Goal: Task Accomplishment & Management: Use online tool/utility

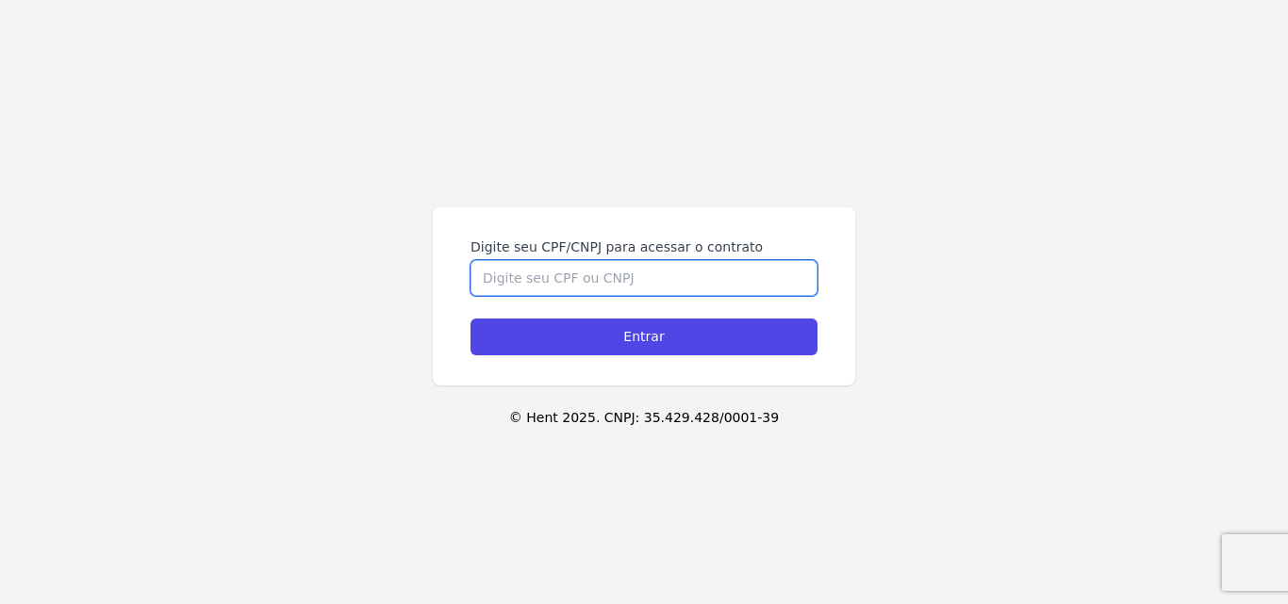
click at [682, 280] on input "Digite seu CPF/CNPJ para acessar o contrato" at bounding box center [644, 278] width 347 height 36
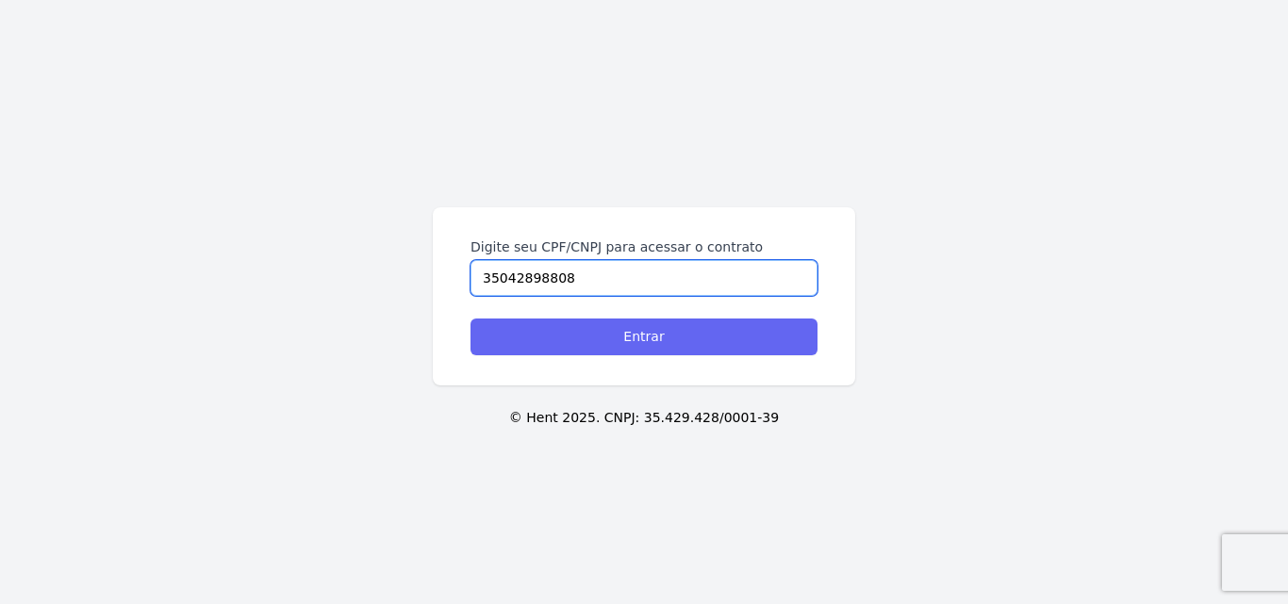
type input "35042898808"
click at [697, 329] on input "Entrar" at bounding box center [644, 337] width 347 height 37
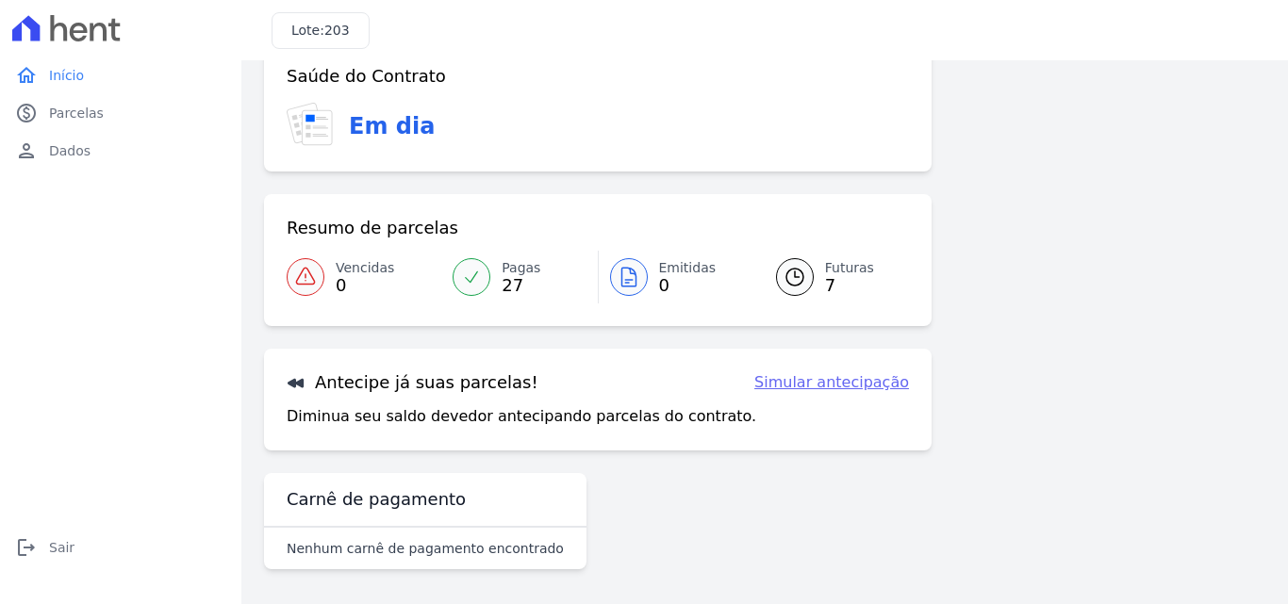
scroll to position [115, 0]
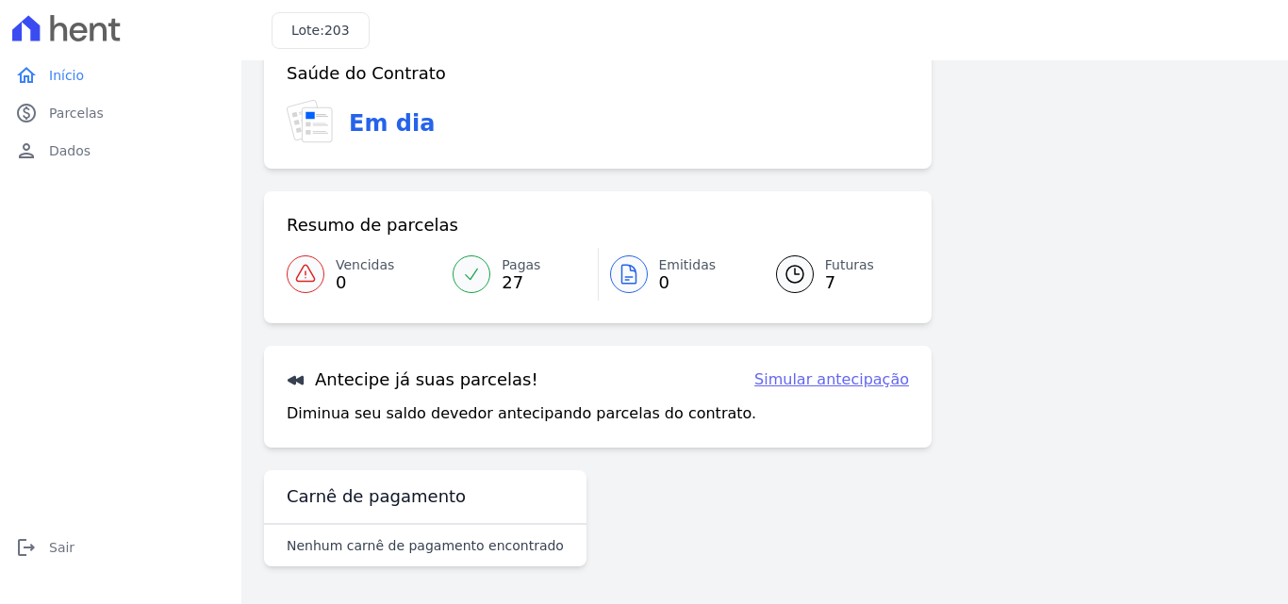
click at [797, 267] on icon at bounding box center [795, 274] width 23 height 23
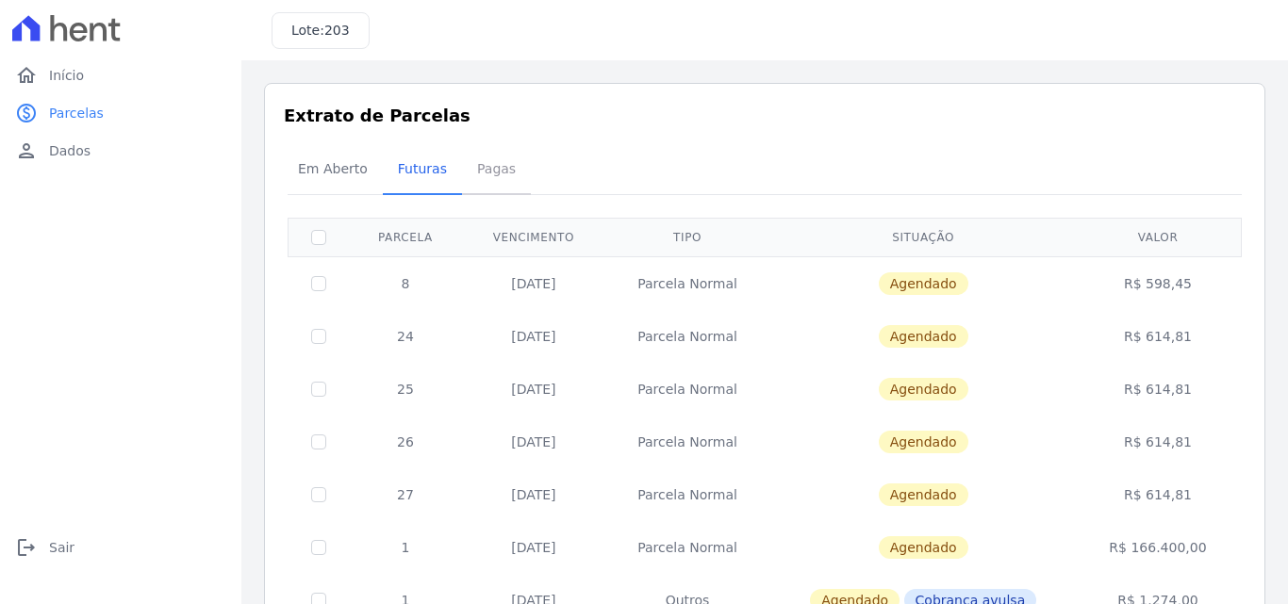
click at [491, 168] on span "Pagas" at bounding box center [496, 169] width 61 height 38
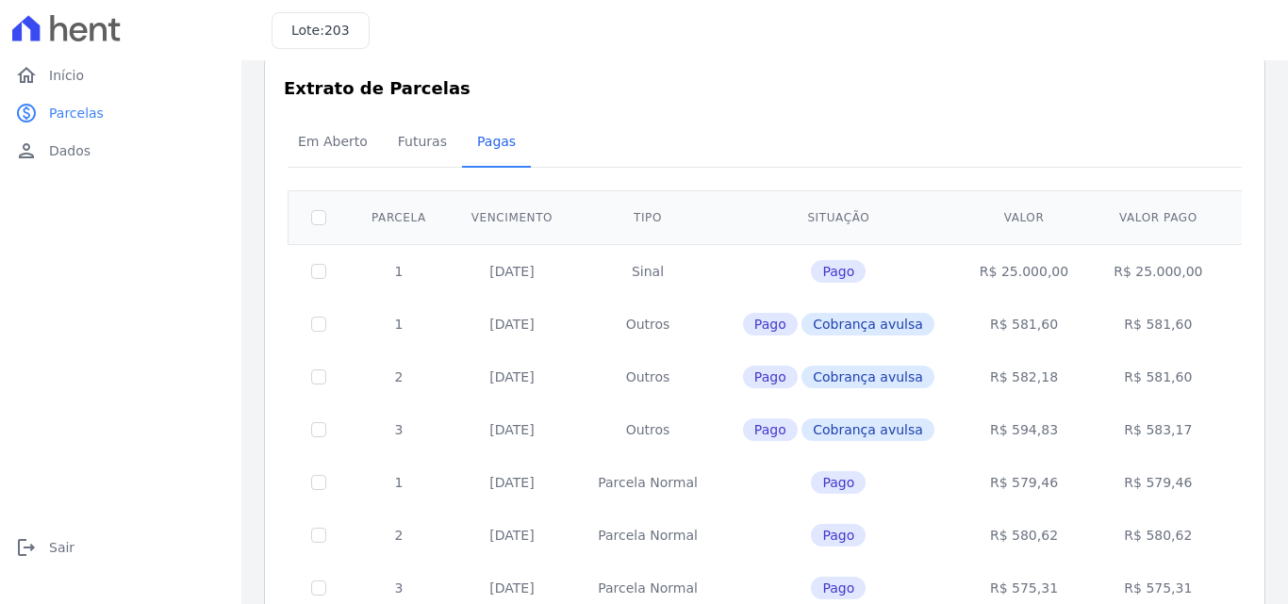
scroll to position [15, 0]
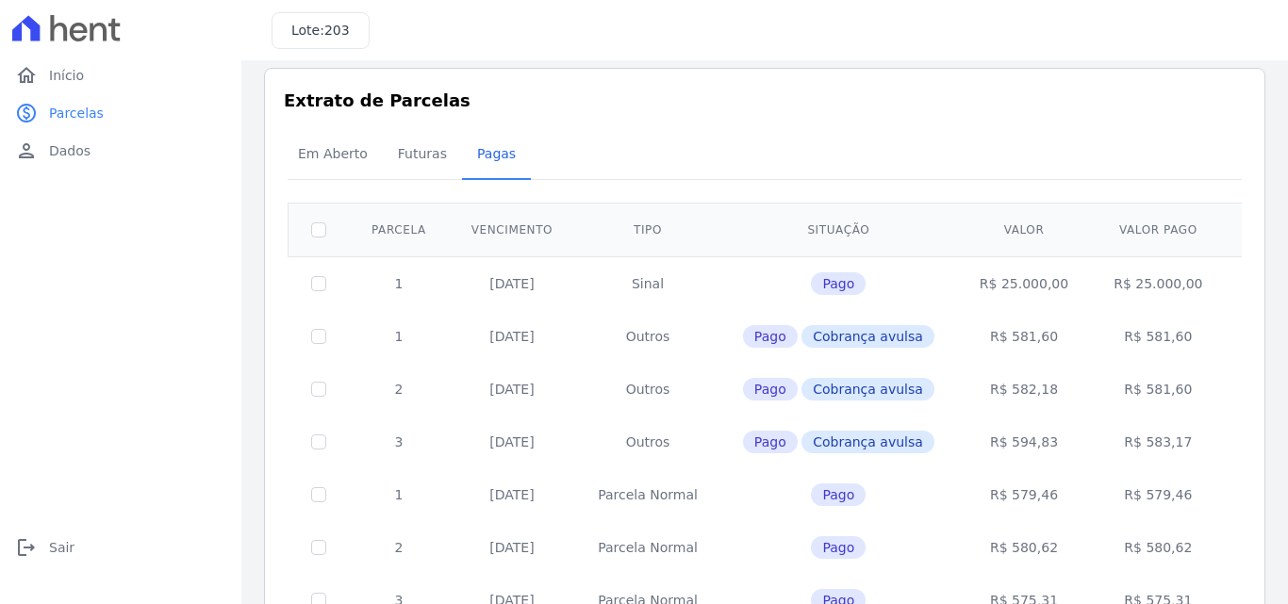
click at [323, 291] on td at bounding box center [319, 283] width 61 height 54
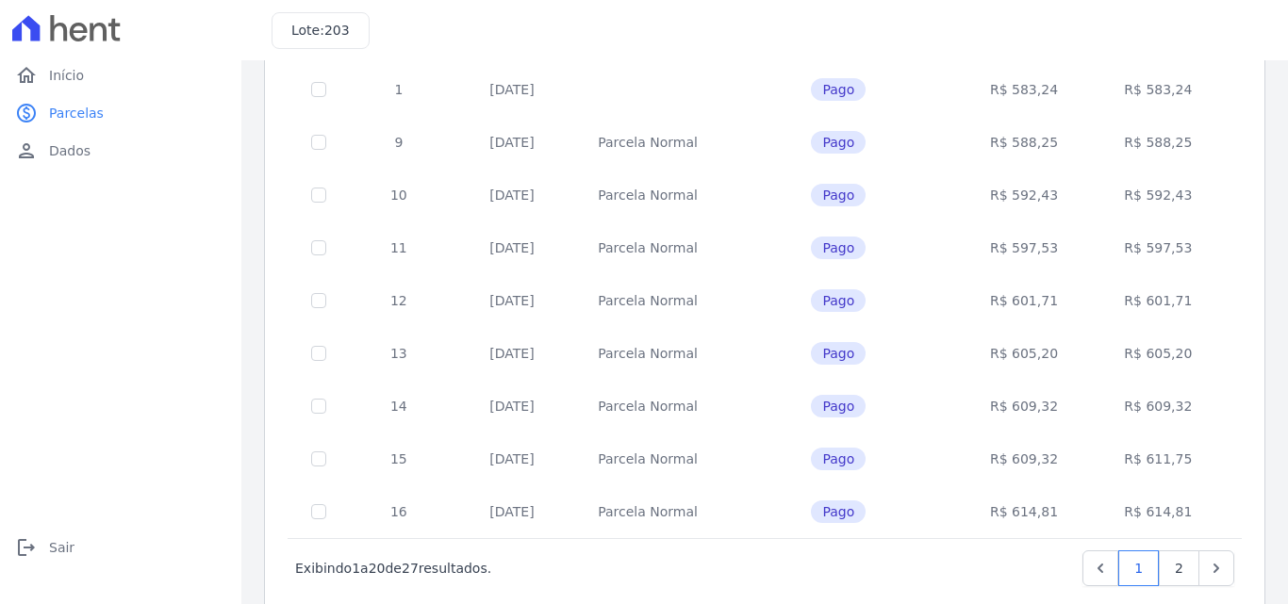
scroll to position [834, 0]
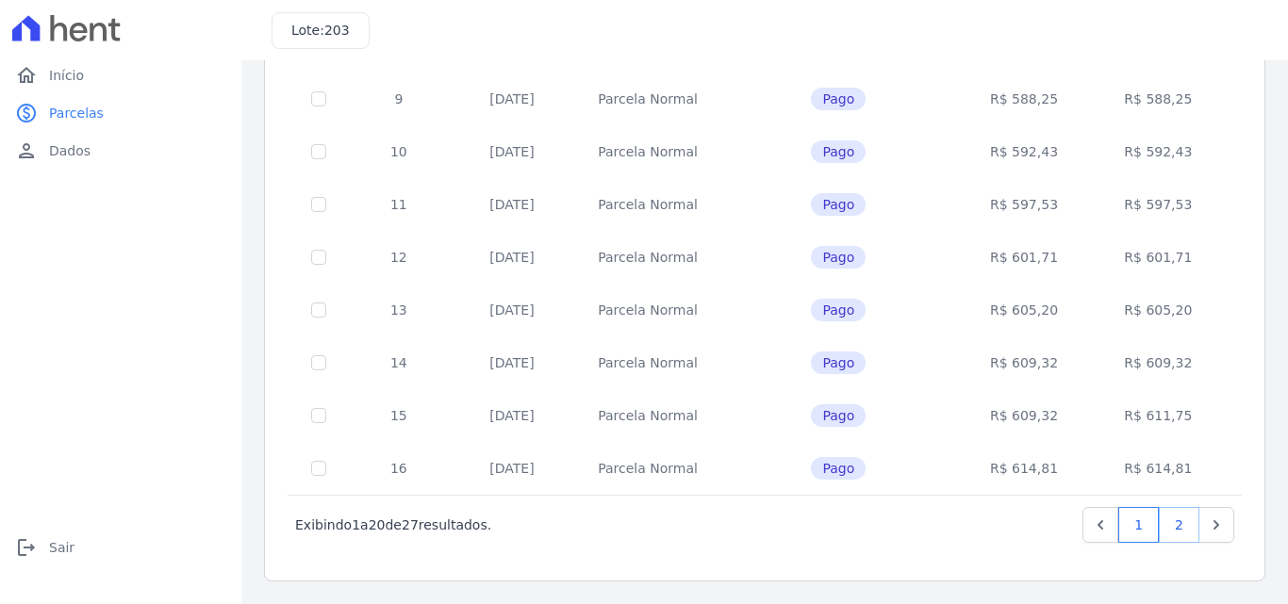
click at [1164, 528] on link "2" at bounding box center [1179, 525] width 41 height 36
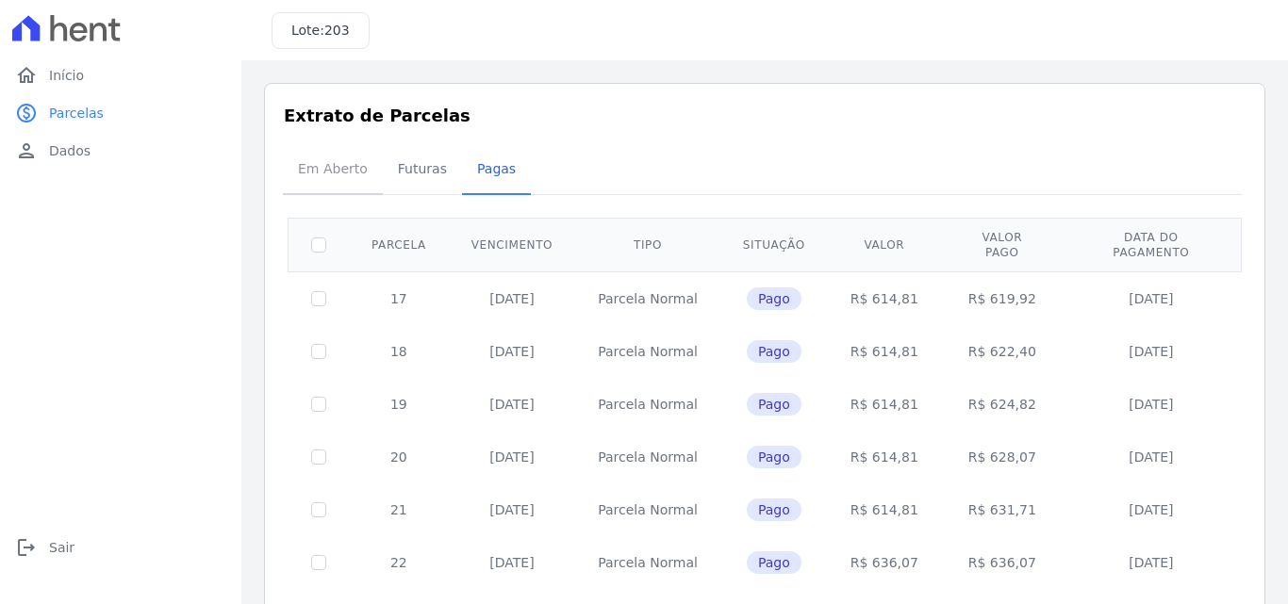
click at [324, 165] on span "Em Aberto" at bounding box center [333, 169] width 92 height 38
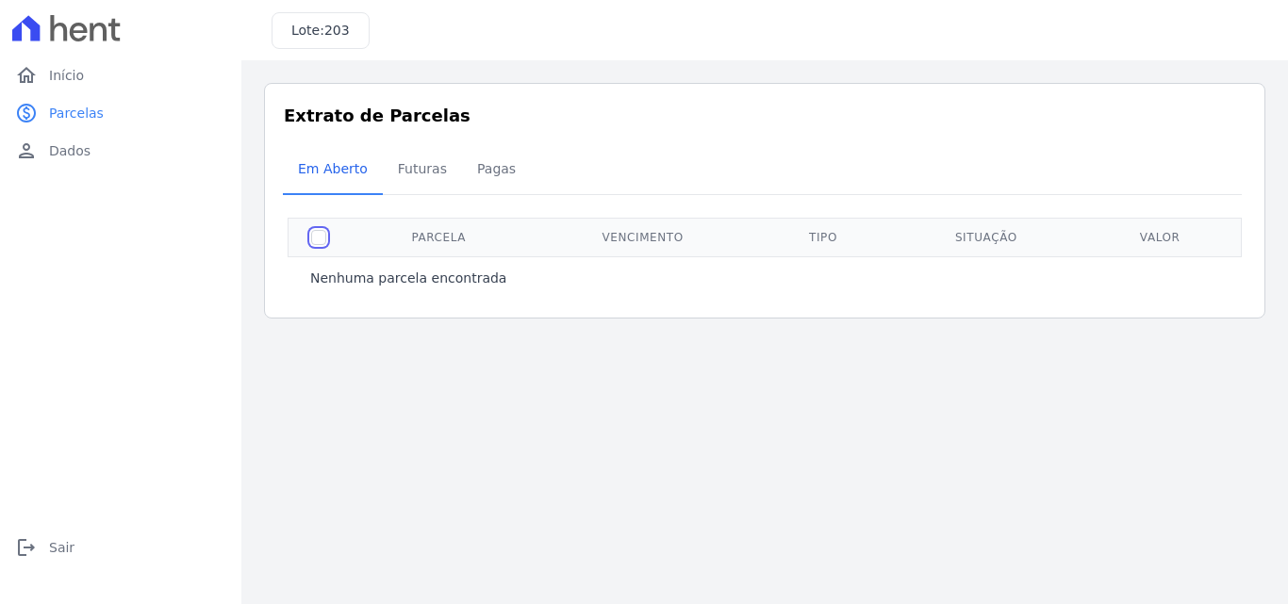
click at [315, 238] on input "checkbox" at bounding box center [318, 237] width 15 height 15
checkbox input "false"
click at [418, 173] on span "Futuras" at bounding box center [423, 169] width 72 height 38
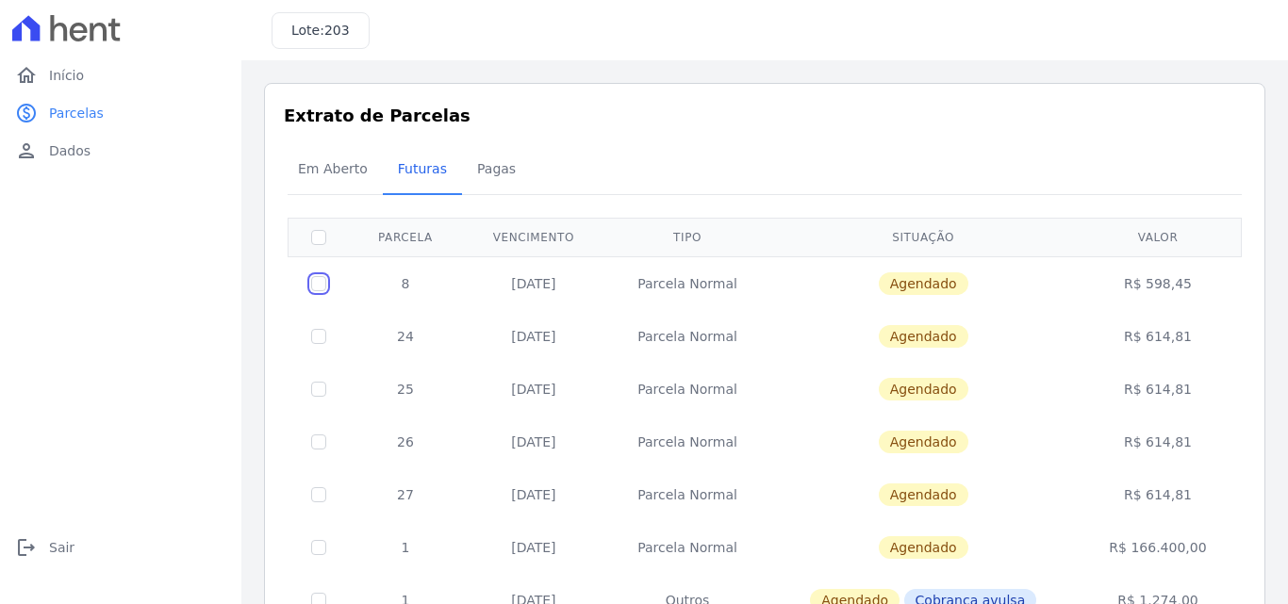
click at [317, 283] on input "checkbox" at bounding box center [318, 283] width 15 height 15
checkbox input "true"
click at [322, 282] on input "checkbox" at bounding box center [318, 283] width 15 height 15
checkbox input "false"
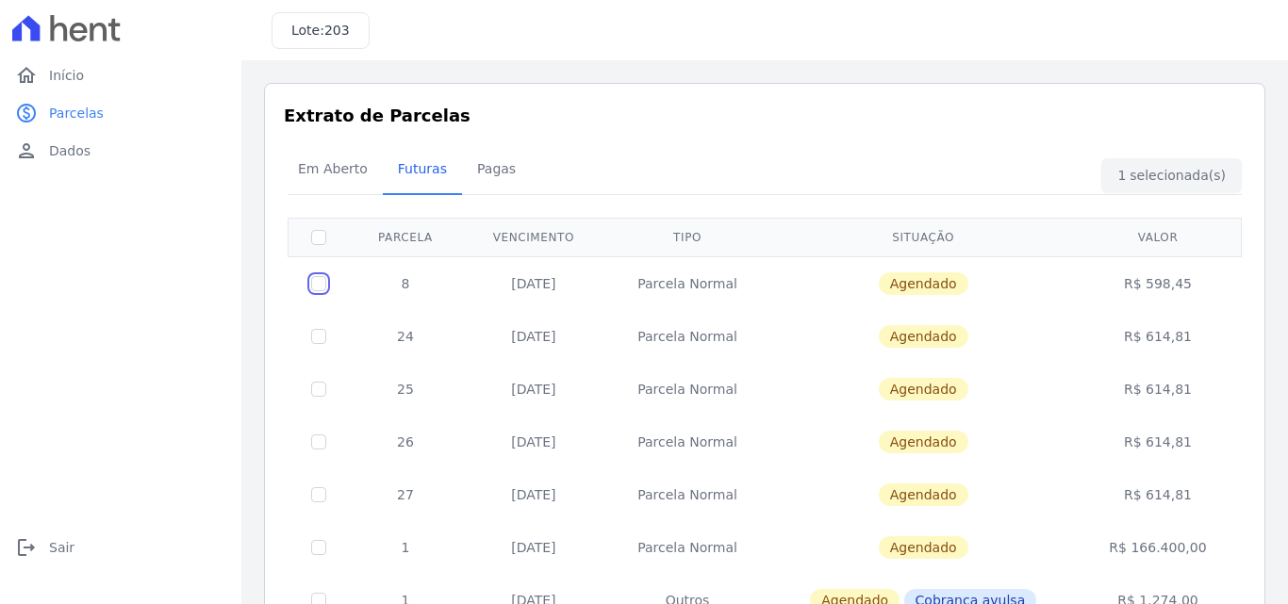
checkbox input "false"
click at [493, 167] on span "Pagas" at bounding box center [496, 169] width 61 height 38
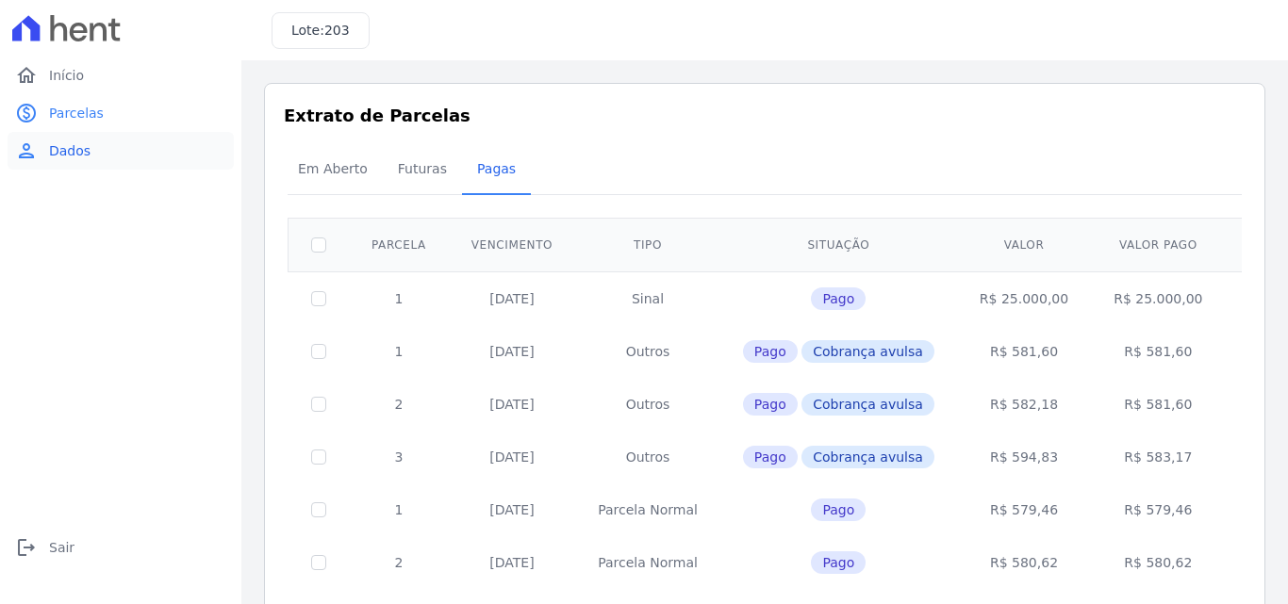
click at [68, 157] on span "Dados" at bounding box center [69, 150] width 41 height 19
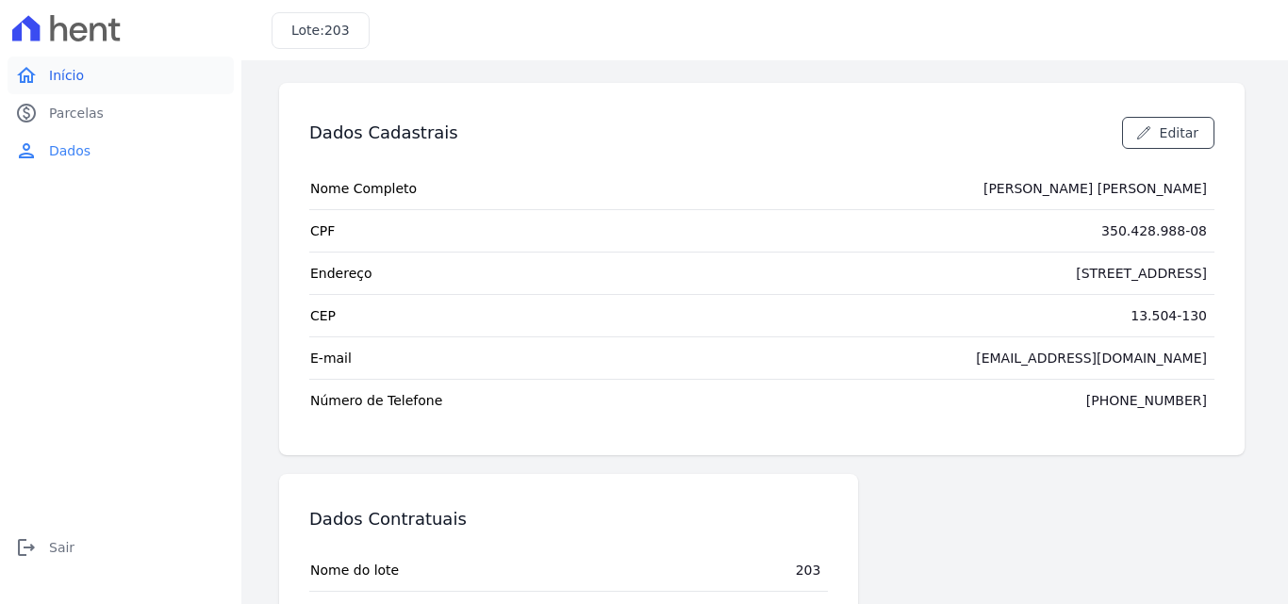
click at [68, 72] on span "Início" at bounding box center [66, 75] width 35 height 19
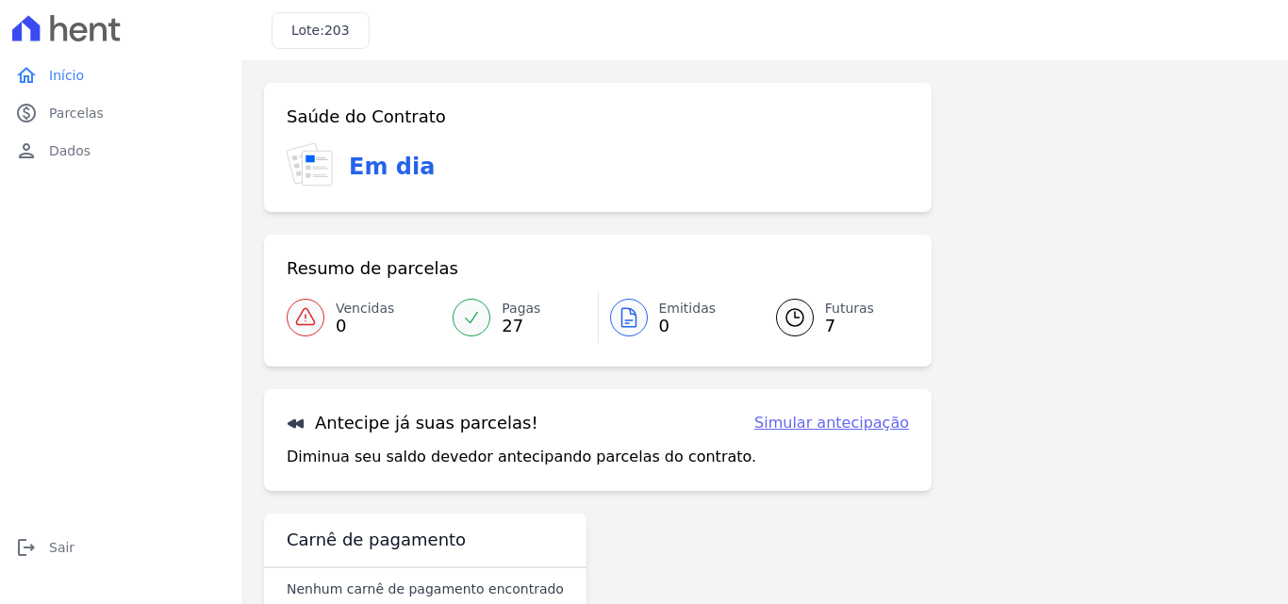
click at [827, 420] on link "Simular antecipação" at bounding box center [831, 423] width 155 height 23
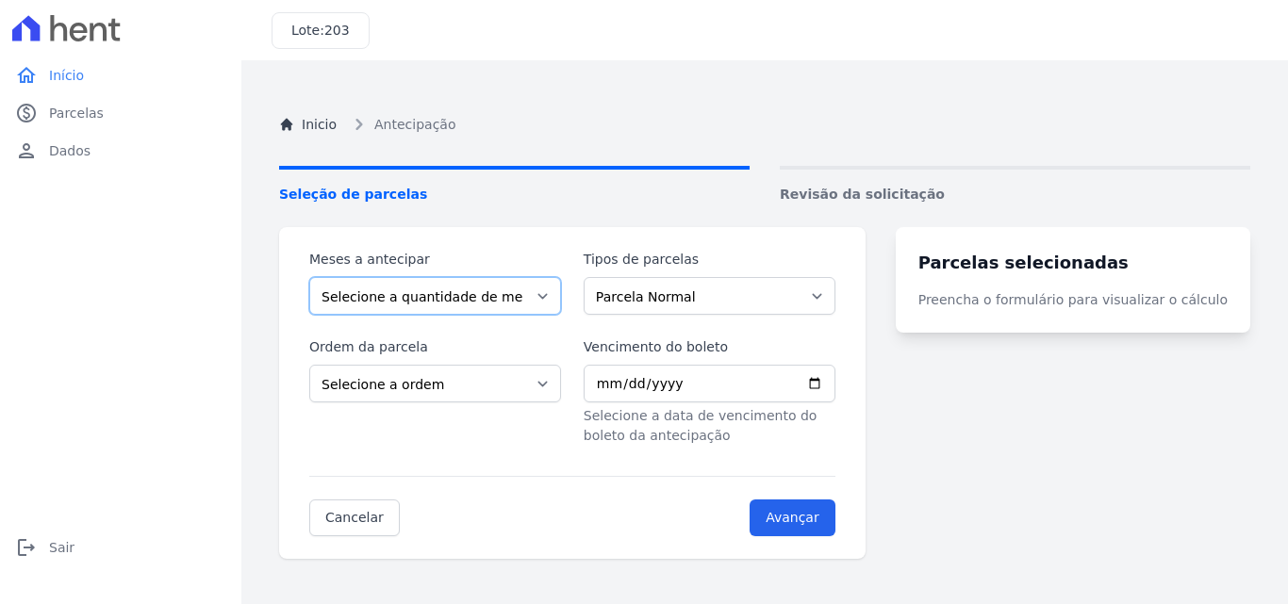
click at [552, 292] on select "Selecione a quantidade de meses a antecipar 1 2 3 4 5 6 7 8 9 10 11 12 13 14 15…" at bounding box center [435, 296] width 252 height 38
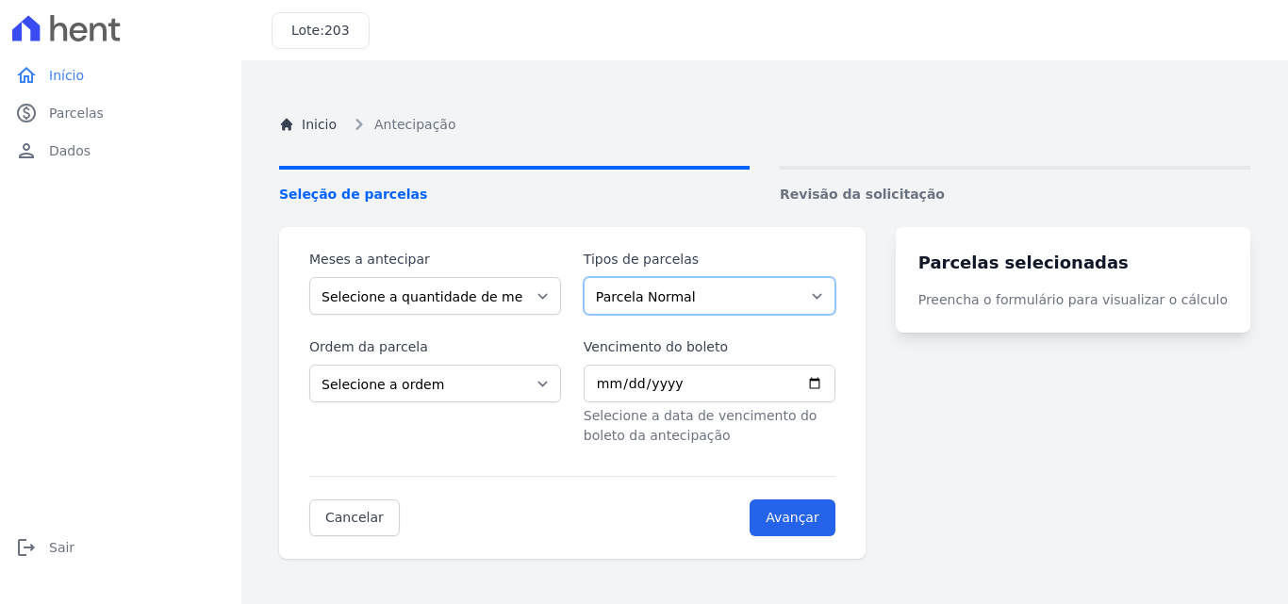
click at [835, 299] on select "Parcela Normal Outros" at bounding box center [710, 296] width 252 height 38
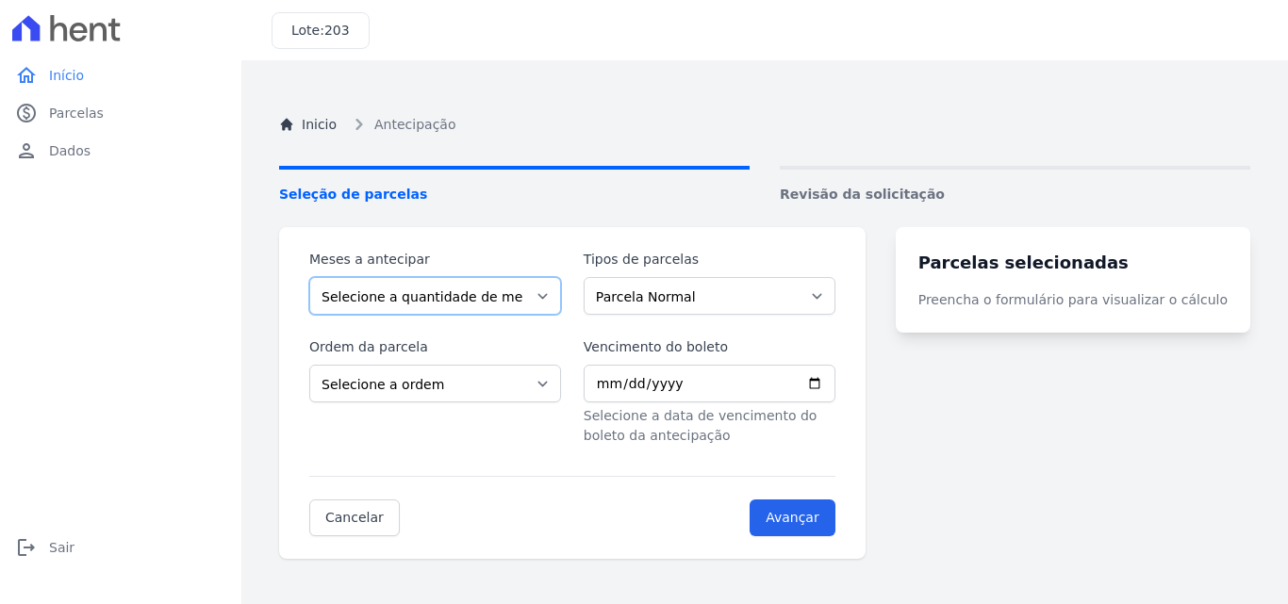
click at [553, 307] on select "Selecione a quantidade de meses a antecipar 1 2 3 4 5 6 7 8 9 10 11 12 13 14 15…" at bounding box center [435, 296] width 252 height 38
select select "3"
click at [309, 277] on select "Selecione a quantidade de meses a antecipar 1 2 3 4 5 6 7 8 9 10 11 12 13 14 15…" at bounding box center [435, 296] width 252 height 38
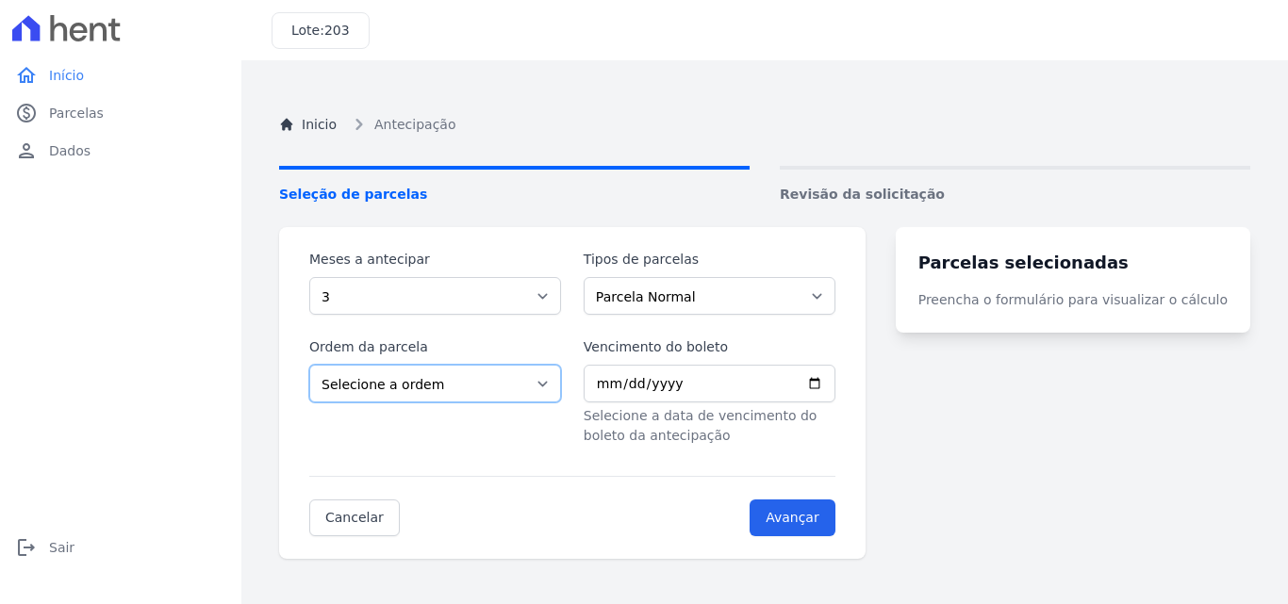
click at [546, 391] on select "Selecione a ordem Últimas parcelas Primeiras parcelas" at bounding box center [435, 384] width 252 height 38
select select "ending"
click at [309, 365] on select "Selecione a ordem Últimas parcelas Primeiras parcelas" at bounding box center [435, 384] width 252 height 38
click at [835, 380] on input "Vencimento do boleto" at bounding box center [710, 384] width 252 height 38
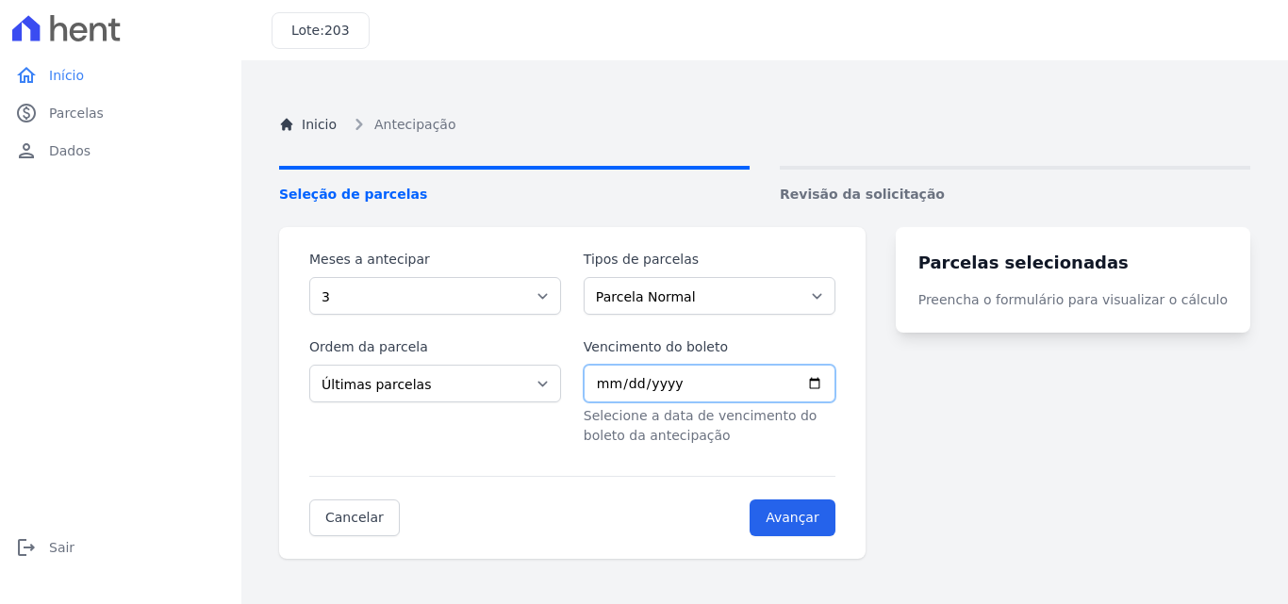
type input "[DATE]"
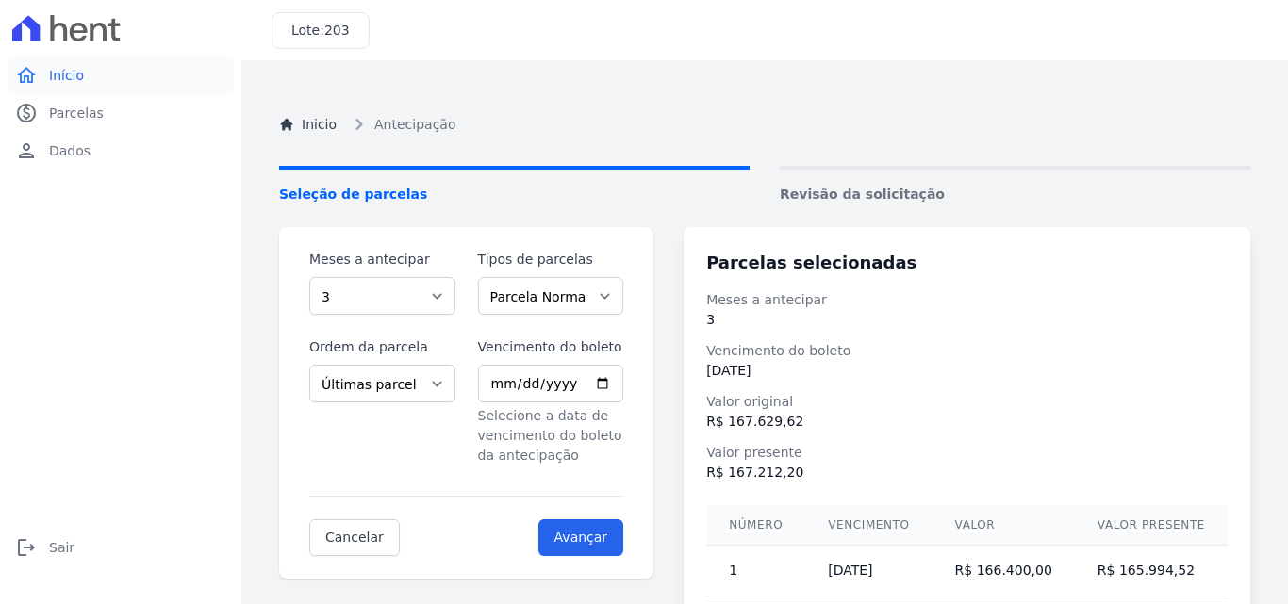
click at [65, 74] on span "Início" at bounding box center [66, 75] width 35 height 19
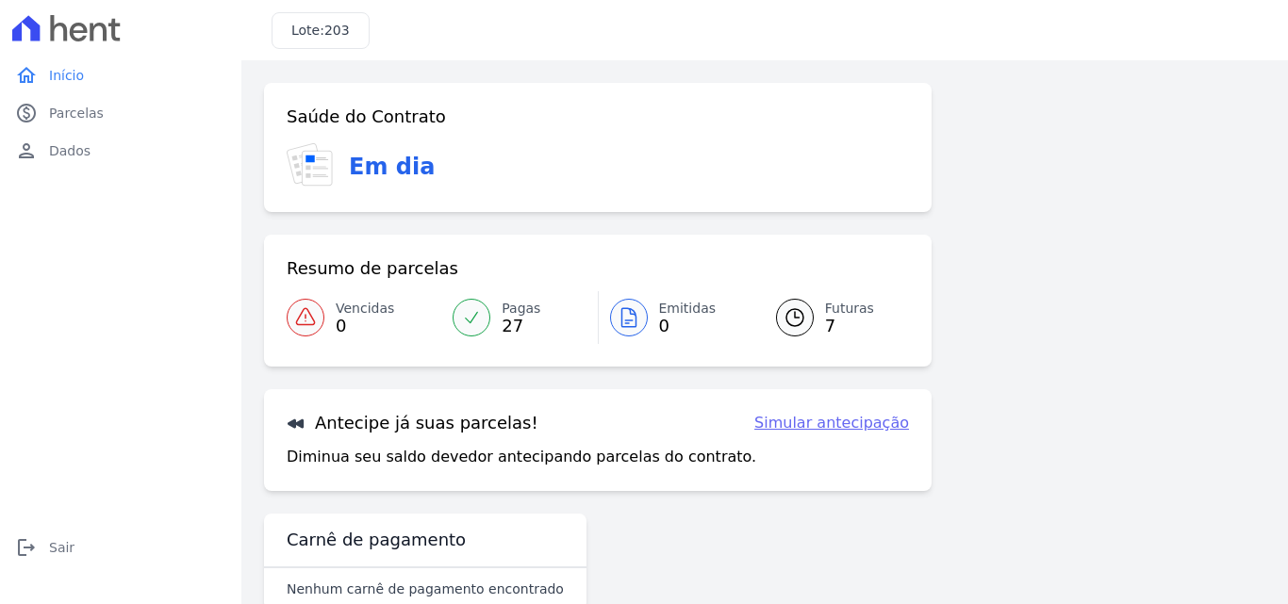
click at [785, 320] on icon at bounding box center [795, 317] width 23 height 23
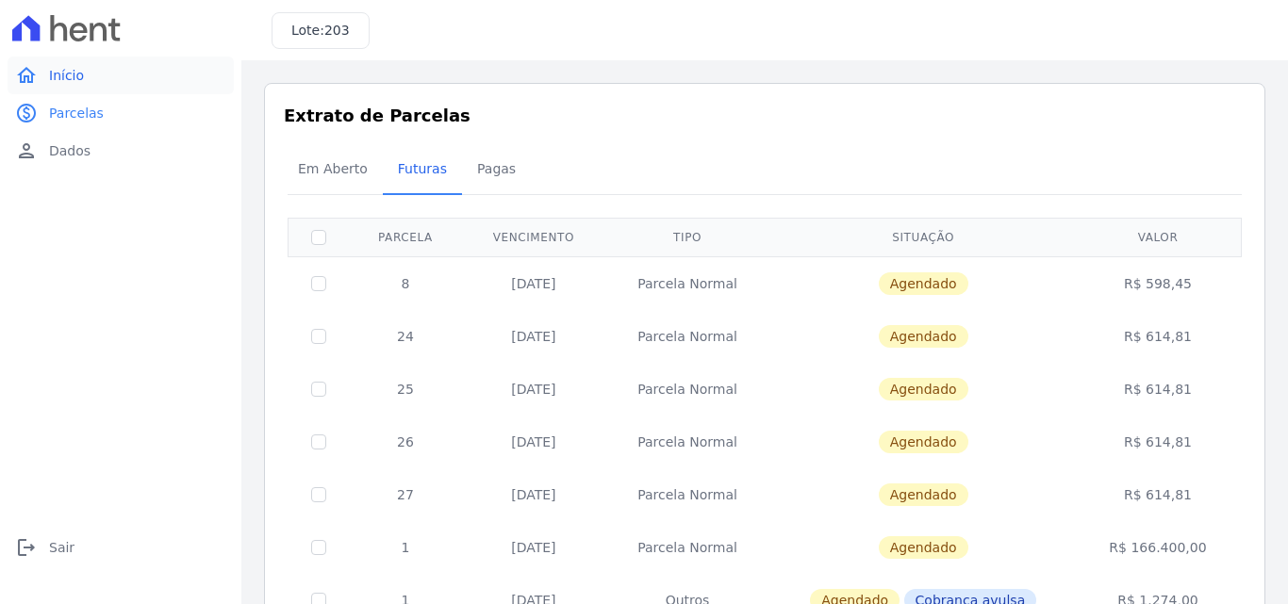
click at [75, 79] on span "Início" at bounding box center [66, 75] width 35 height 19
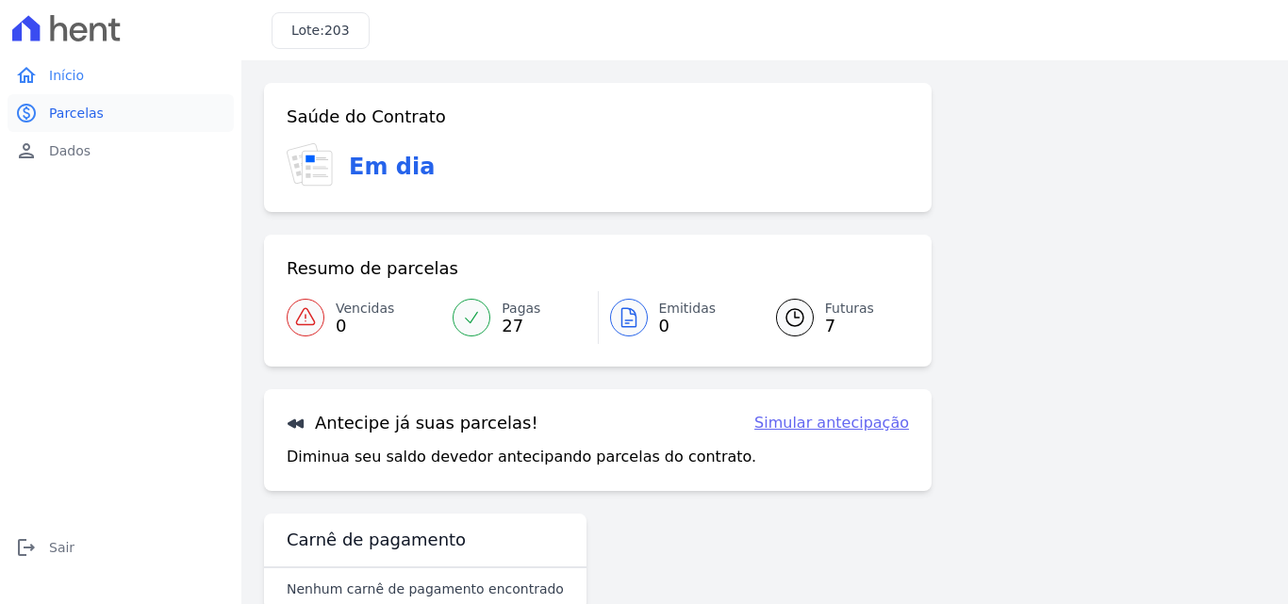
click at [82, 107] on span "Parcelas" at bounding box center [76, 113] width 55 height 19
